Goal: Transaction & Acquisition: Purchase product/service

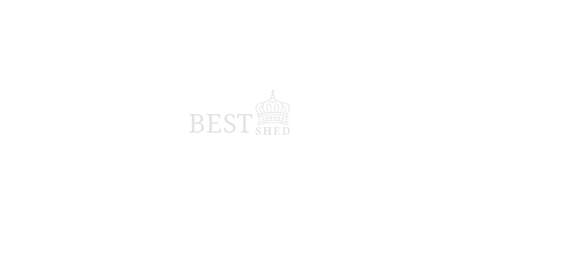
scroll to position [1185, 0]
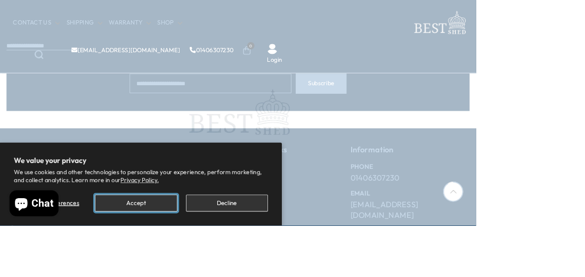
click at [174, 260] on button "Accept" at bounding box center [167, 249] width 101 height 21
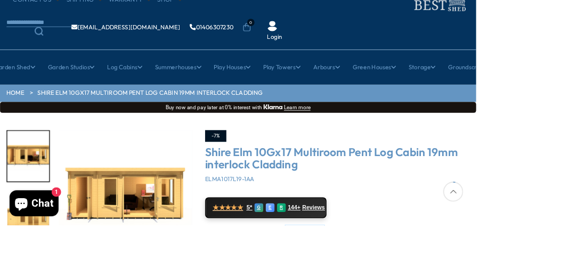
scroll to position [52, 0]
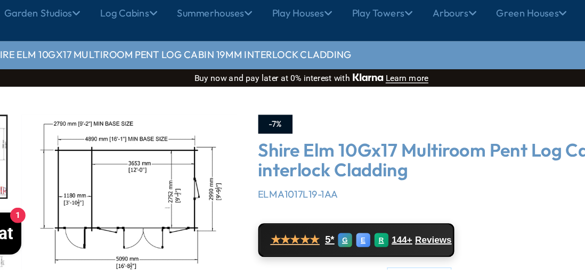
scroll to position [50, 0]
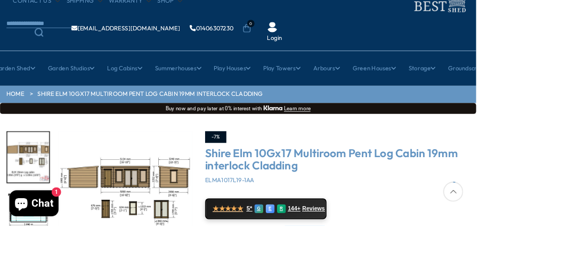
click at [37, 265] on img "5 / 10" at bounding box center [34, 268] width 51 height 62
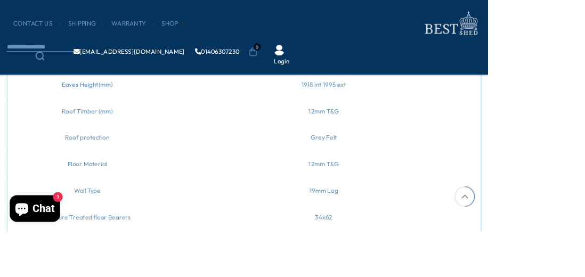
scroll to position [657, 0]
